Goal: Obtain resource: Download file/media

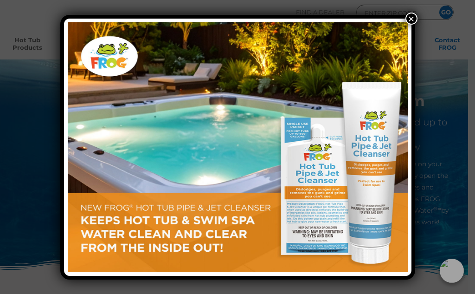
click at [410, 19] on button "×" at bounding box center [412, 19] width 12 height 12
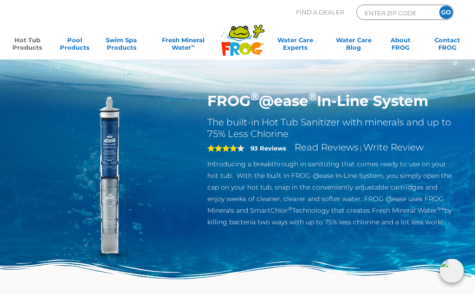
click at [27, 41] on link "Hot Tub Products" at bounding box center [27, 45] width 37 height 19
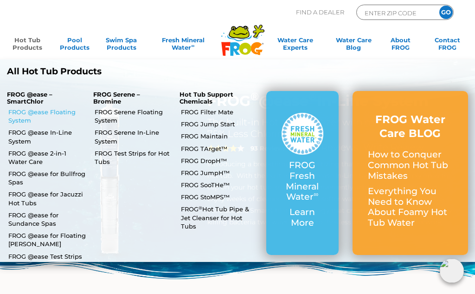
click at [19, 114] on link "FROG @ease Floating System" at bounding box center [47, 116] width 78 height 17
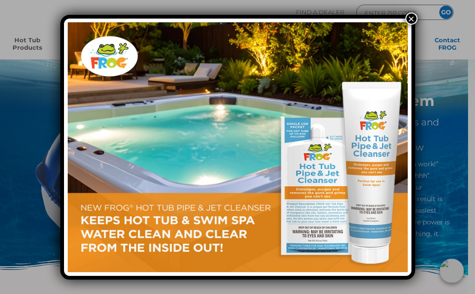
click at [407, 19] on button "×" at bounding box center [412, 19] width 12 height 12
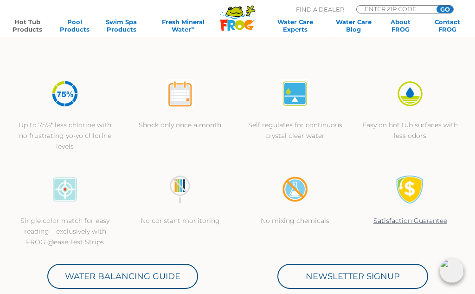
scroll to position [245, 0]
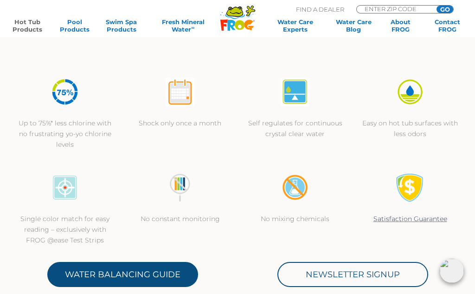
click at [86, 272] on link "Water Balancing Guide" at bounding box center [122, 274] width 151 height 25
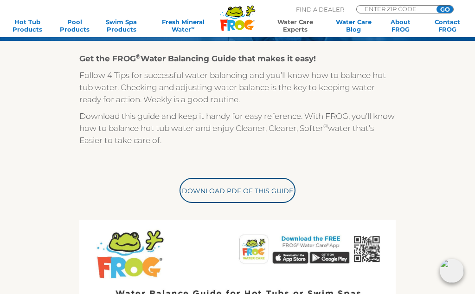
scroll to position [187, 0]
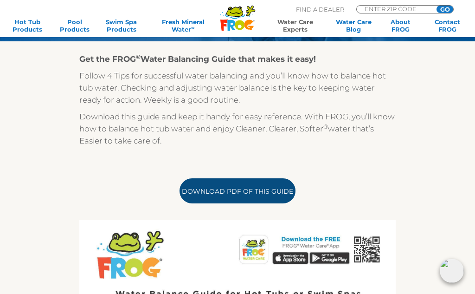
click at [242, 191] on link "Download PDF of this Guide" at bounding box center [238, 190] width 116 height 25
